Goal: Check status: Verify the current state of an ongoing process or item

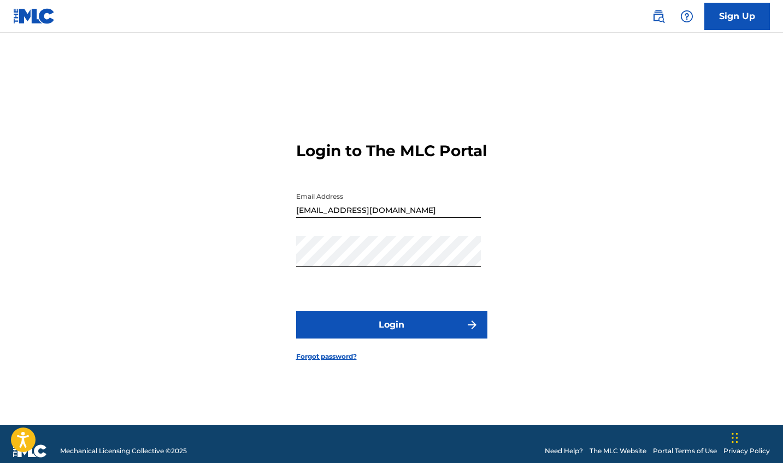
click at [362, 339] on button "Login" at bounding box center [391, 324] width 191 height 27
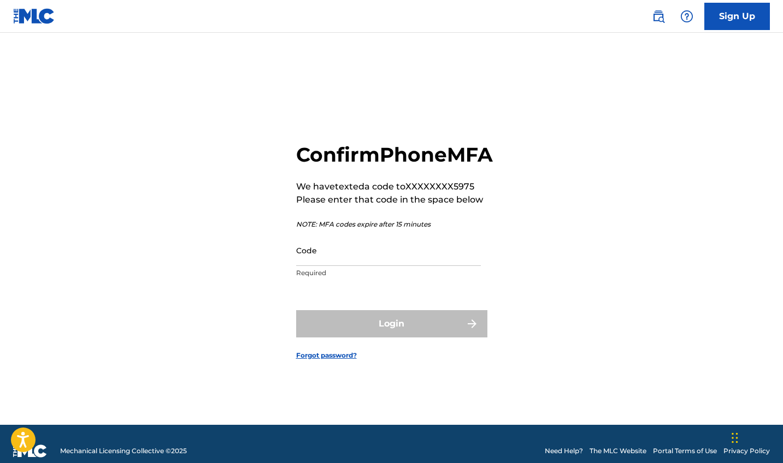
click at [330, 266] on input "Code" at bounding box center [388, 250] width 185 height 31
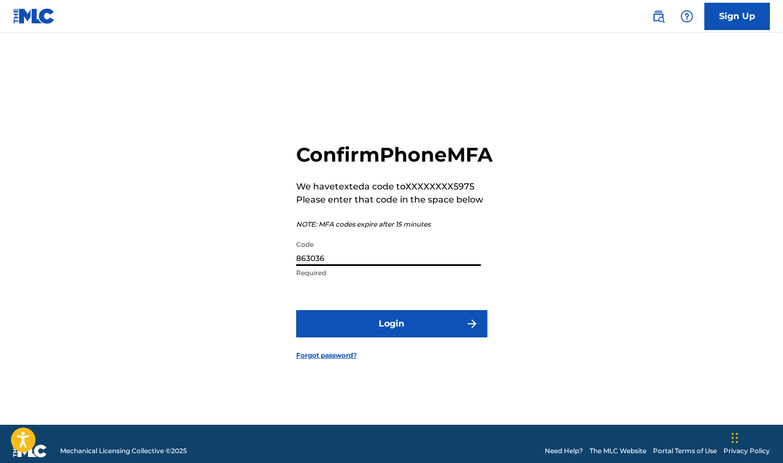
type input "863036"
click at [368, 336] on button "Login" at bounding box center [391, 323] width 191 height 27
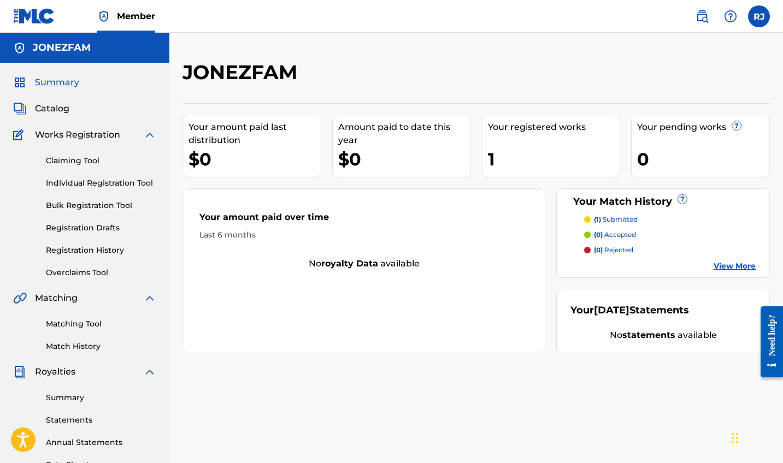
click at [80, 249] on link "Registration History" at bounding box center [101, 250] width 110 height 11
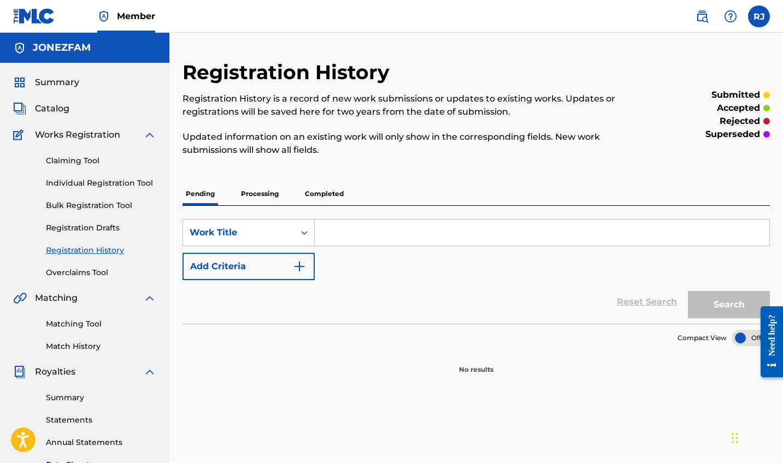
click at [267, 189] on p "Processing" at bounding box center [260, 194] width 44 height 23
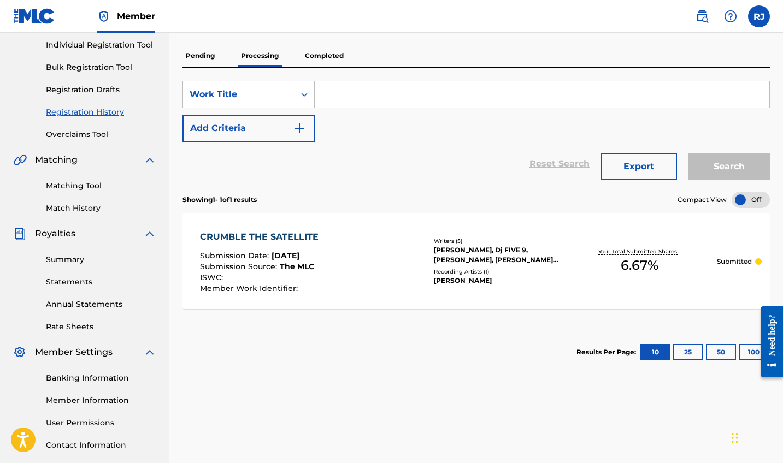
scroll to position [101, 0]
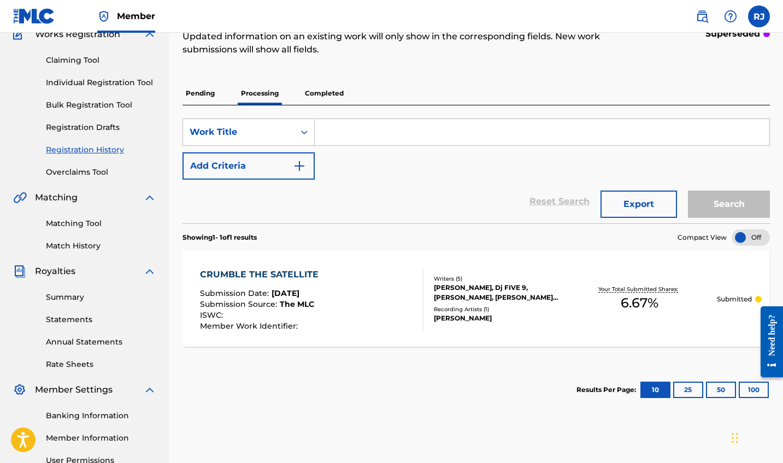
click at [327, 93] on p "Completed" at bounding box center [324, 93] width 45 height 23
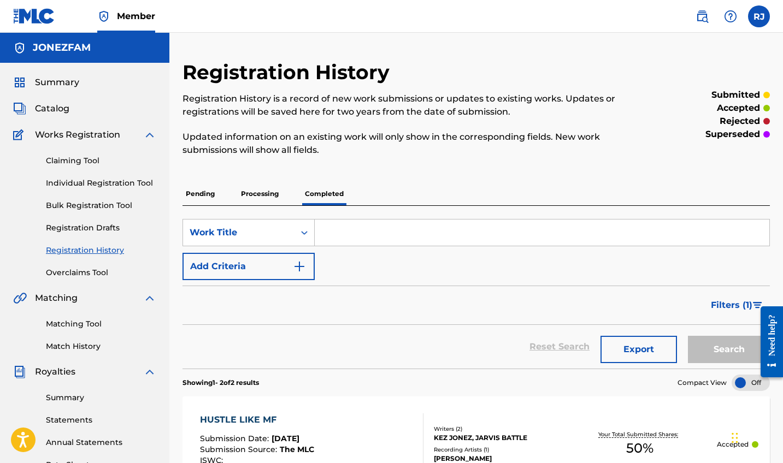
click at [52, 76] on span "Summary" at bounding box center [57, 82] width 44 height 13
